Goal: Transaction & Acquisition: Purchase product/service

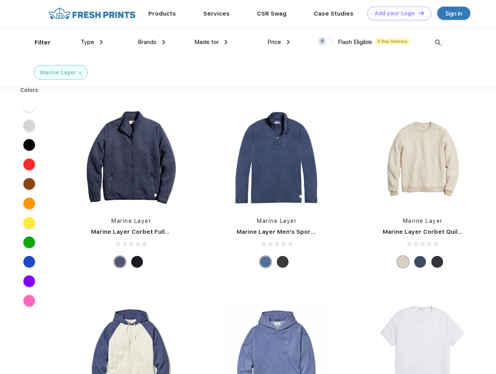
click at [396, 13] on link "Add your Logo Design Tool" at bounding box center [399, 14] width 64 height 14
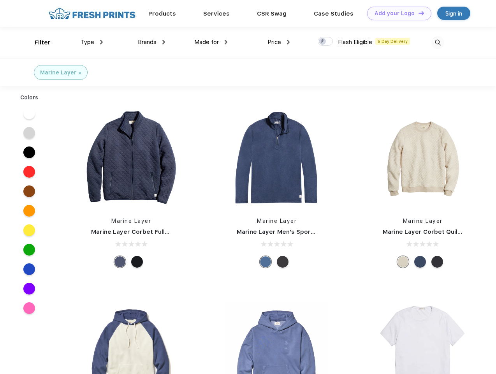
click at [0, 0] on div "Design Tool" at bounding box center [0, 0] width 0 height 0
click at [418, 13] on link "Add your Logo Design Tool" at bounding box center [399, 14] width 64 height 14
click at [37, 42] on div "Filter" at bounding box center [43, 42] width 16 height 9
click at [92, 42] on span "Type" at bounding box center [88, 42] width 14 height 7
click at [151, 42] on span "Brands" at bounding box center [147, 42] width 19 height 7
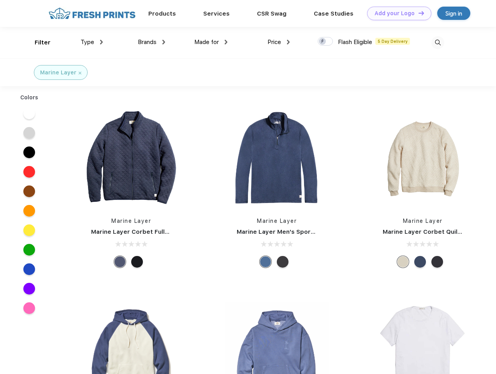
click at [211, 42] on span "Made for" at bounding box center [206, 42] width 25 height 7
click at [279, 42] on span "Price" at bounding box center [274, 42] width 14 height 7
click at [325, 42] on div at bounding box center [325, 41] width 15 height 9
click at [323, 42] on input "checkbox" at bounding box center [320, 39] width 5 height 5
click at [437, 42] on img at bounding box center [437, 42] width 13 height 13
